Goal: Information Seeking & Learning: Learn about a topic

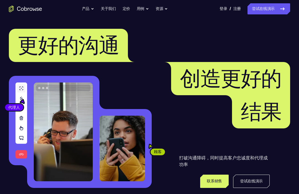
click at [277, 6] on link "尝试在线演示" at bounding box center [268, 8] width 43 height 11
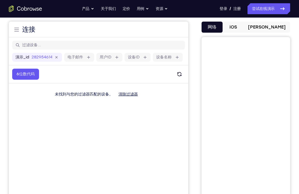
scroll to position [50, 0]
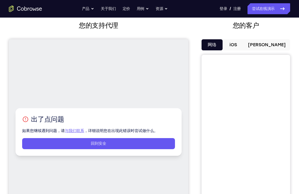
click at [272, 47] on button "[PERSON_NAME]" at bounding box center [266, 45] width 46 height 11
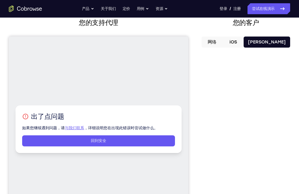
scroll to position [35, 0]
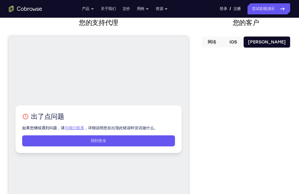
click at [279, 9] on icon at bounding box center [282, 9] width 7 height 7
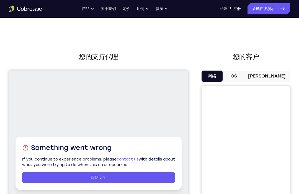
click at [274, 73] on button "[PERSON_NAME]" at bounding box center [266, 76] width 46 height 11
